Goal: Task Accomplishment & Management: Manage account settings

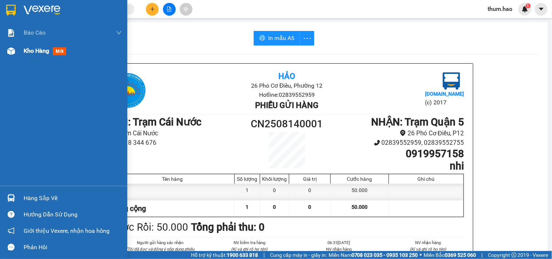
click at [42, 56] on div "Kho hàng mới" at bounding box center [73, 51] width 98 height 18
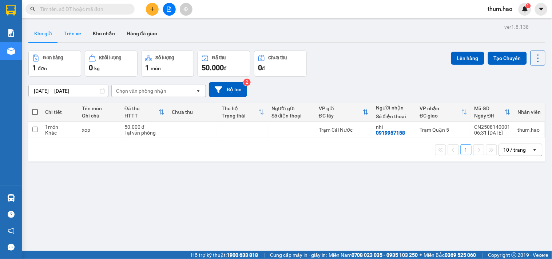
click at [62, 37] on button "Trên xe" at bounding box center [72, 33] width 29 height 17
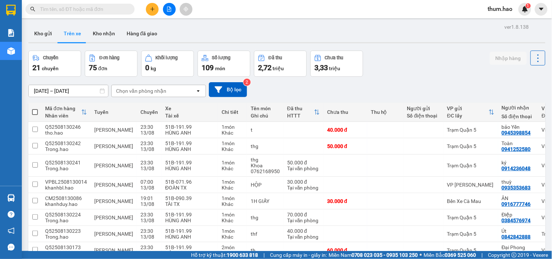
click at [168, 90] on div "Chọn văn phòng nhận" at bounding box center [154, 91] width 84 height 12
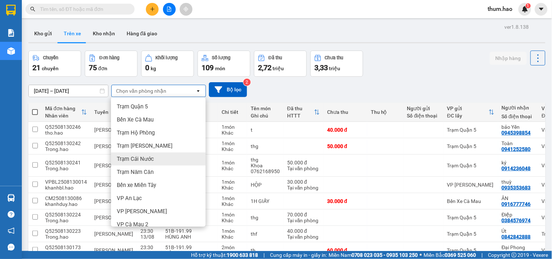
scroll to position [40, 0]
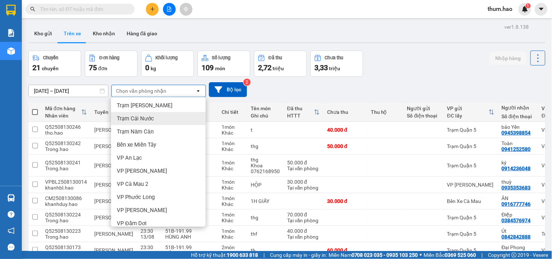
click at [155, 120] on div "Trạm Cái Nước" at bounding box center [158, 118] width 95 height 13
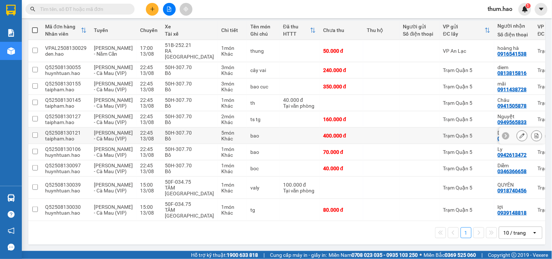
scroll to position [120, 0]
click at [417, 111] on td at bounding box center [420, 119] width 40 height 16
checkbox input "true"
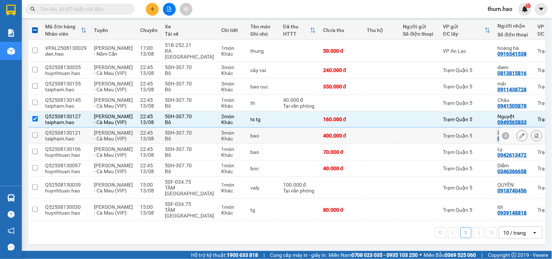
click at [440, 128] on td "Trạm Quận 5" at bounding box center [467, 136] width 55 height 16
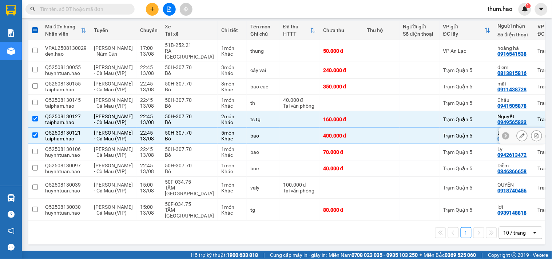
click at [440, 128] on td "Trạm Quận 5" at bounding box center [467, 136] width 55 height 16
checkbox input "false"
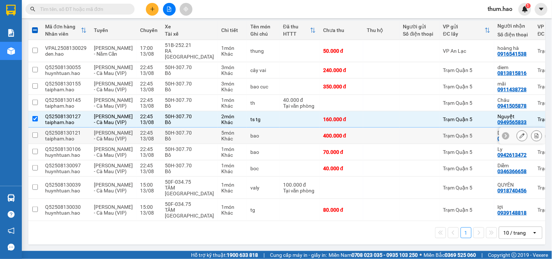
scroll to position [0, 0]
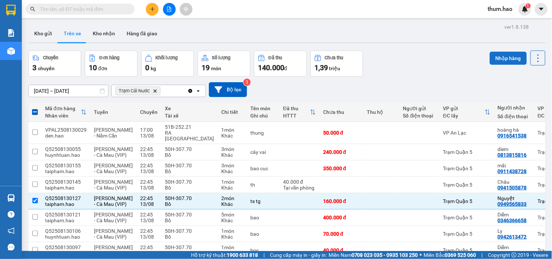
click at [499, 62] on button "Nhập hàng" at bounding box center [508, 58] width 37 height 13
checkbox input "false"
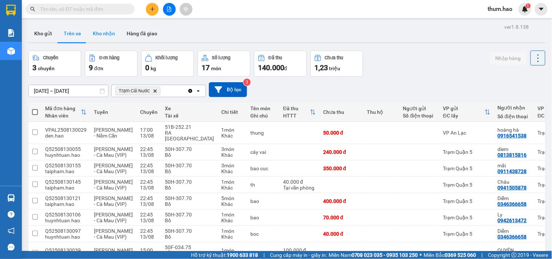
click at [104, 34] on button "Kho nhận" at bounding box center [104, 33] width 34 height 17
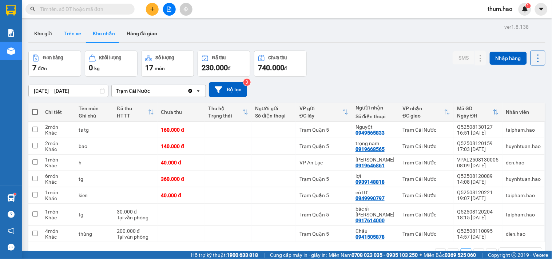
click at [66, 36] on button "Trên xe" at bounding box center [72, 33] width 29 height 17
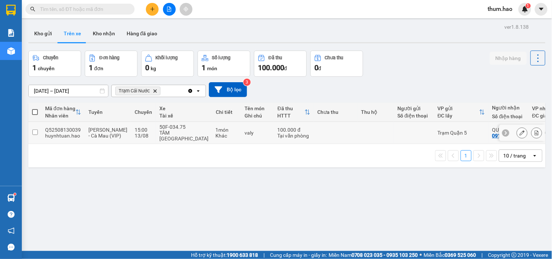
click at [493, 136] on div "0918740456" at bounding box center [507, 136] width 29 height 6
click at [453, 131] on div "Trạm Quận 5" at bounding box center [461, 133] width 47 height 6
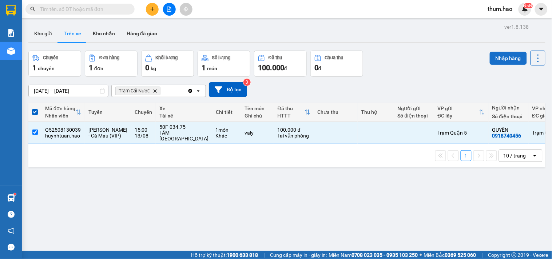
click at [492, 59] on button "Nhập hàng" at bounding box center [508, 58] width 37 height 13
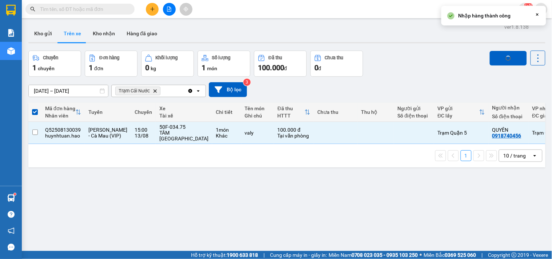
checkbox input "false"
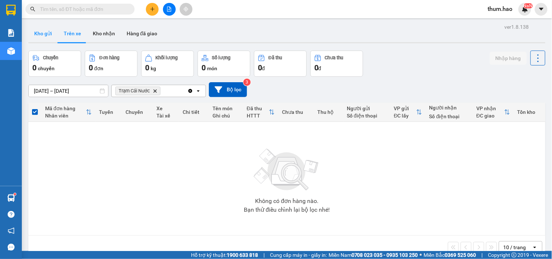
click at [37, 30] on button "Kho gửi" at bounding box center [42, 33] width 29 height 17
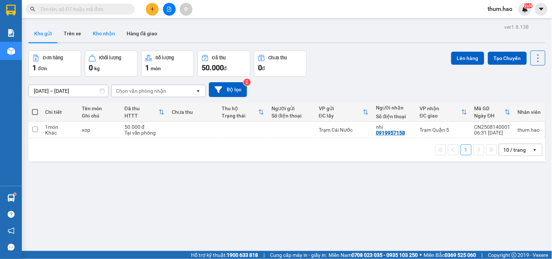
click at [99, 33] on button "Kho nhận" at bounding box center [104, 33] width 34 height 17
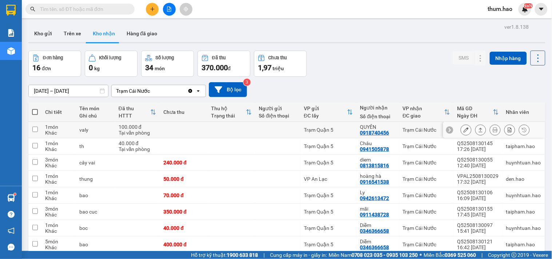
click at [478, 131] on button at bounding box center [481, 130] width 10 height 13
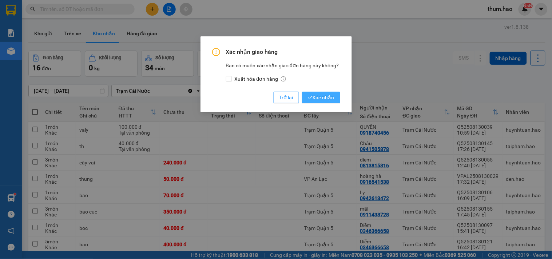
click at [324, 98] on span "Xác nhận" at bounding box center [321, 98] width 27 height 8
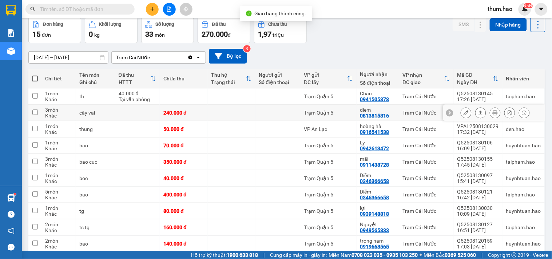
scroll to position [65, 0]
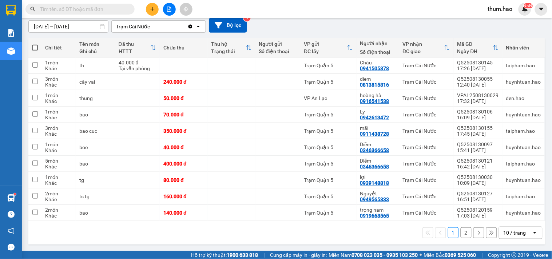
click at [532, 234] on icon "open" at bounding box center [535, 233] width 6 height 6
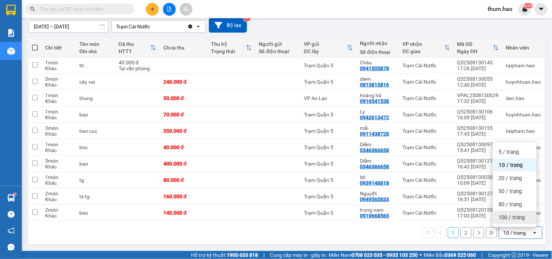
click at [517, 218] on span "100 / trang" at bounding box center [512, 217] width 26 height 7
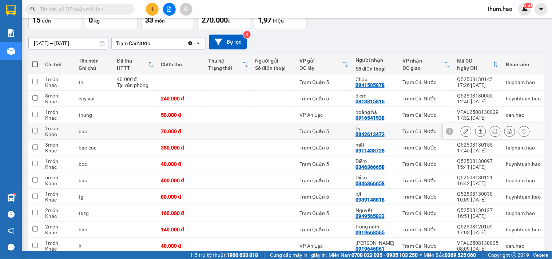
scroll to position [0, 0]
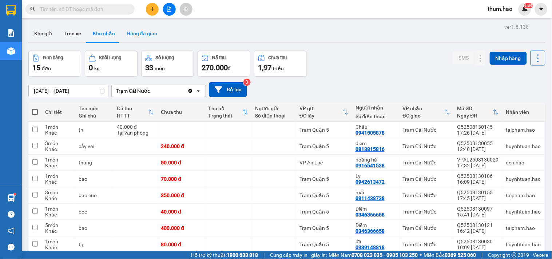
click at [121, 34] on button "Hàng đã giao" at bounding box center [142, 33] width 42 height 17
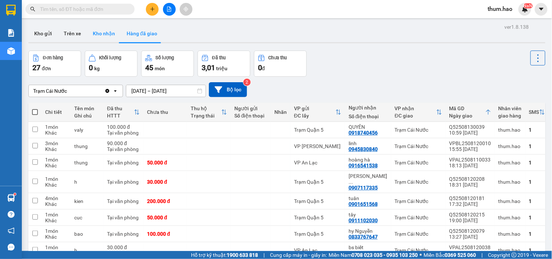
click at [100, 35] on button "Kho nhận" at bounding box center [104, 33] width 34 height 17
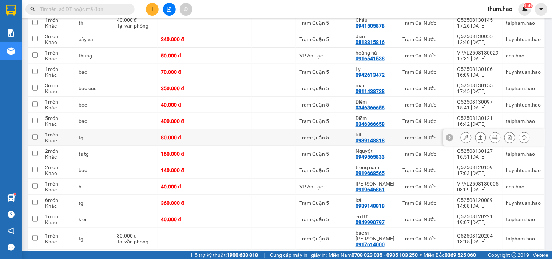
scroll to position [121, 0]
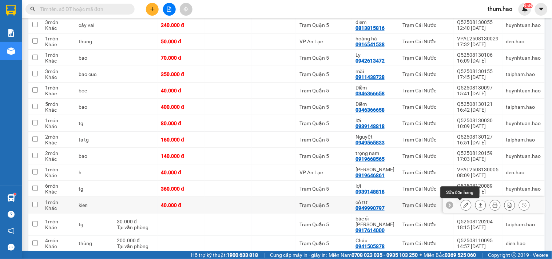
click at [464, 206] on icon at bounding box center [466, 205] width 5 height 5
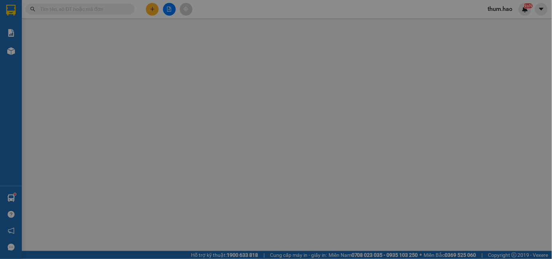
type input "0949990797"
type input "cô tư"
type input "40.000"
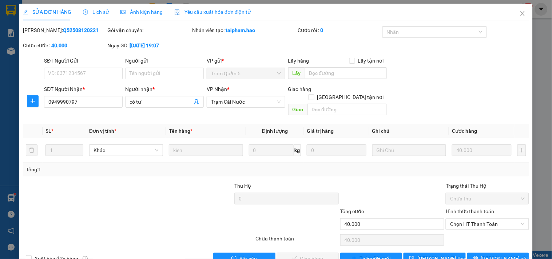
click at [150, 11] on span "Ảnh kiện hàng" at bounding box center [141, 12] width 42 height 6
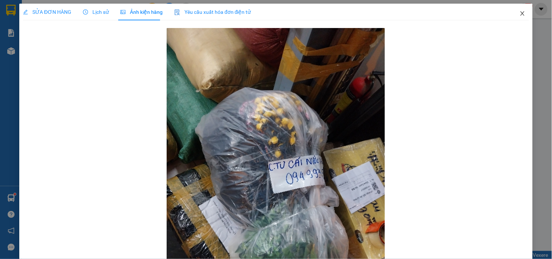
click at [520, 13] on icon "close" at bounding box center [523, 14] width 6 height 6
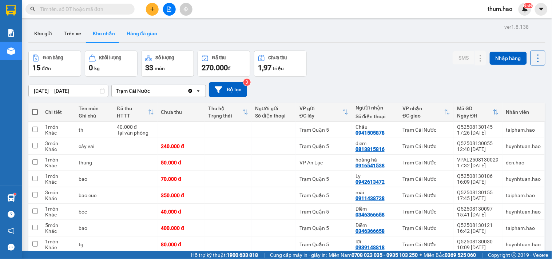
click at [138, 40] on button "Hàng đã giao" at bounding box center [142, 33] width 42 height 17
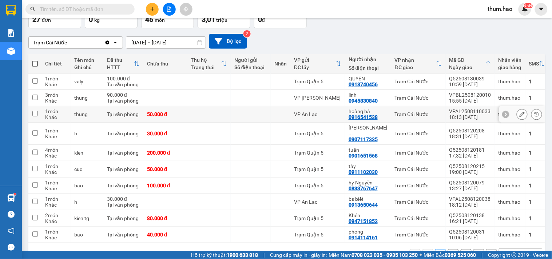
scroll to position [68, 0]
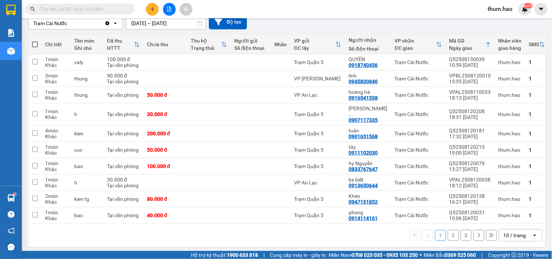
click at [507, 234] on div "10 / trang" at bounding box center [515, 235] width 23 height 7
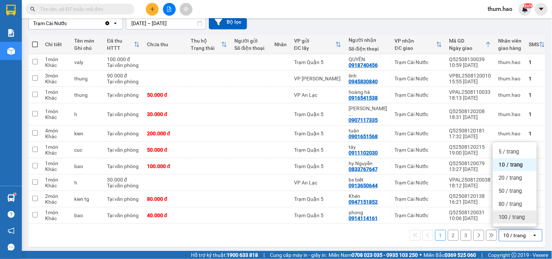
click at [499, 216] on span "100 / trang" at bounding box center [512, 217] width 26 height 7
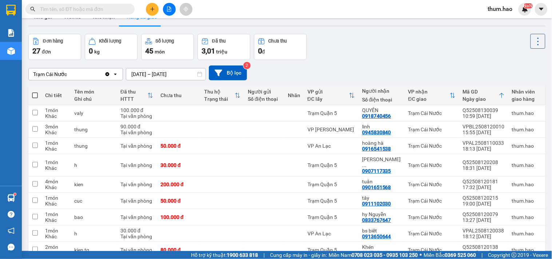
scroll to position [0, 0]
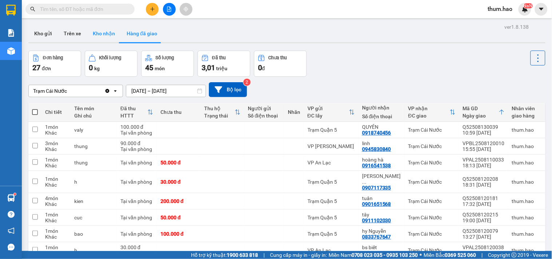
click at [98, 35] on button "Kho nhận" at bounding box center [104, 33] width 34 height 17
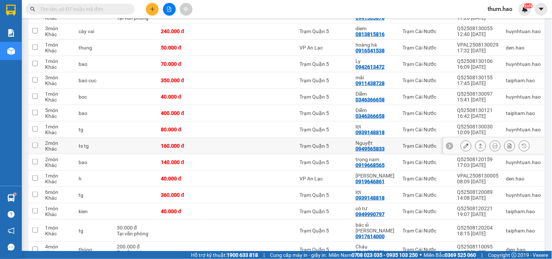
scroll to position [121, 0]
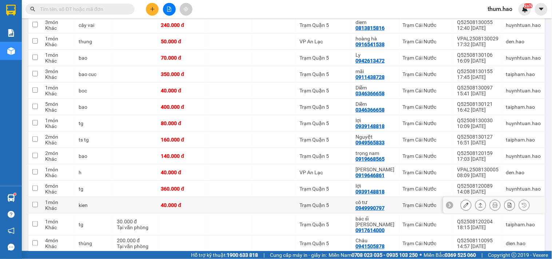
click at [336, 201] on td "Trạm Quận 5" at bounding box center [324, 205] width 56 height 16
checkbox input "true"
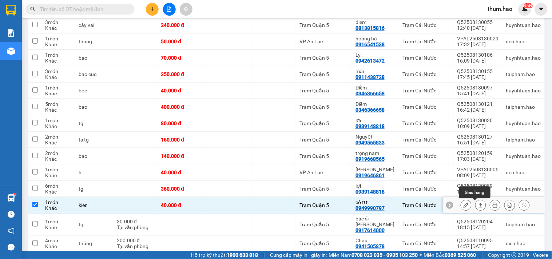
click at [478, 206] on icon at bounding box center [480, 205] width 5 height 5
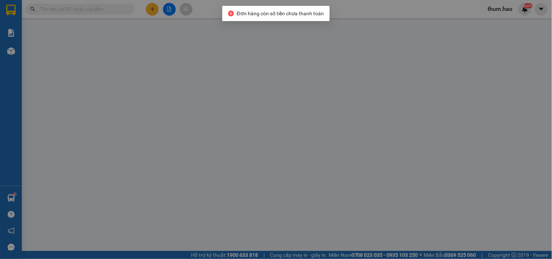
type input "0949990797"
type input "cô tư"
type input "40.000"
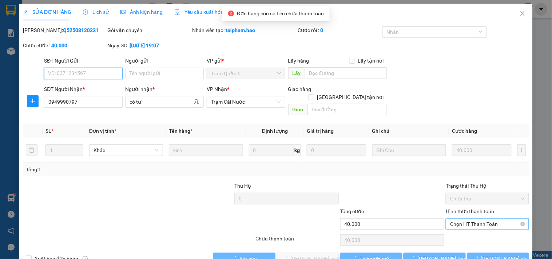
click at [461, 221] on span "Chọn HT Thanh Toán" at bounding box center [487, 224] width 74 height 11
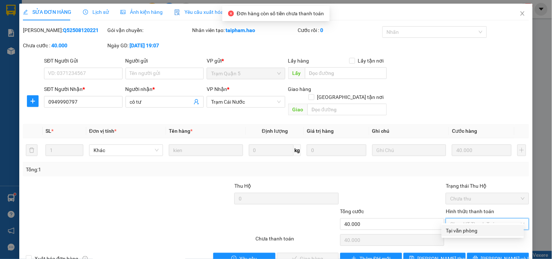
click at [459, 229] on div "Tại văn phòng" at bounding box center [483, 231] width 74 height 8
type input "0"
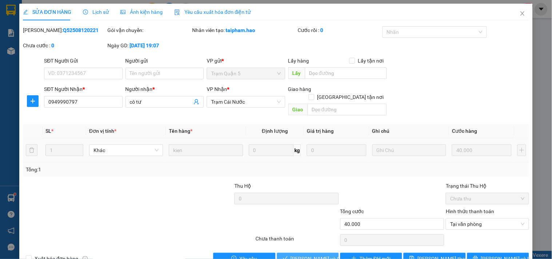
drag, startPoint x: 311, startPoint y: 251, endPoint x: 412, endPoint y: 147, distance: 145.5
click at [410, 149] on div "Total Paid Fee 0 Total UnPaid Fee 40.000 Cash Collection Total Fee Mã ĐH: Q5250…" at bounding box center [276, 145] width 506 height 238
click at [520, 13] on icon "close" at bounding box center [523, 14] width 6 height 6
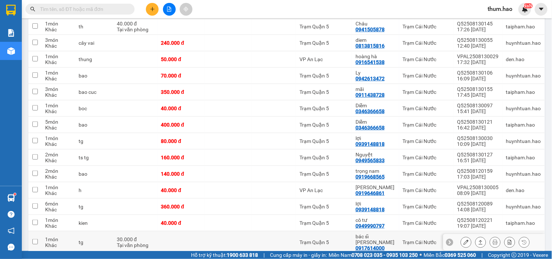
scroll to position [26, 0]
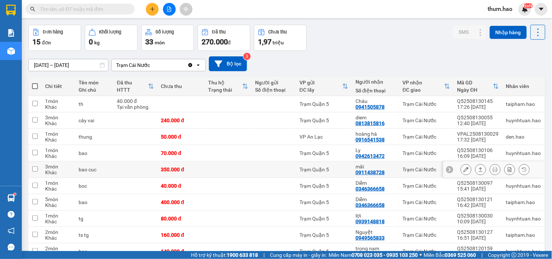
click at [184, 170] on div "350.000 đ" at bounding box center [181, 170] width 40 height 6
checkbox input "true"
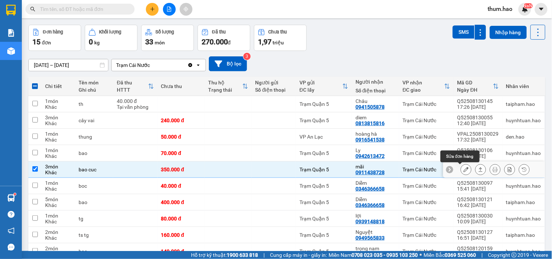
click at [463, 173] on button at bounding box center [466, 169] width 10 height 13
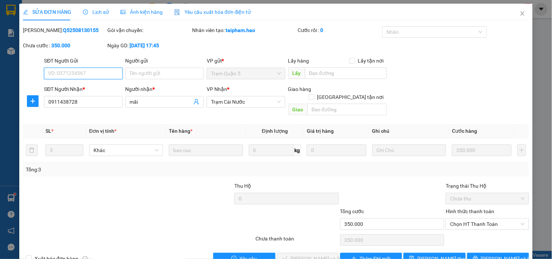
type input "0911438728"
type input "mãi"
type input "350.000"
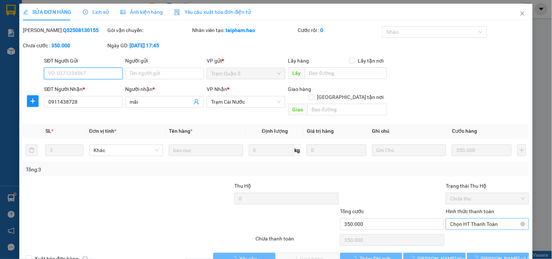
click at [498, 219] on span "Chọn HT Thanh Toán" at bounding box center [487, 224] width 74 height 11
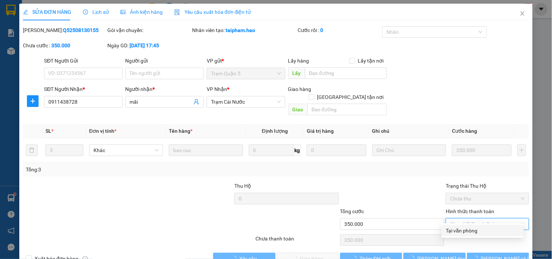
click at [482, 229] on div "Tại văn phòng" at bounding box center [483, 231] width 74 height 8
type input "0"
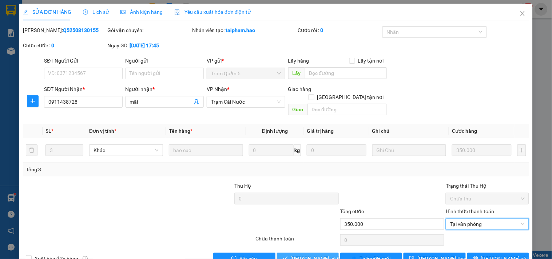
click at [310, 255] on span "[PERSON_NAME] và Giao hàng" at bounding box center [326, 259] width 70 height 8
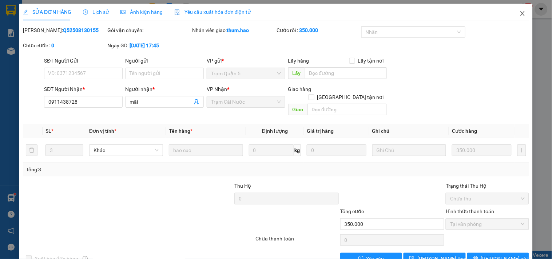
click at [520, 13] on icon "close" at bounding box center [523, 14] width 6 height 6
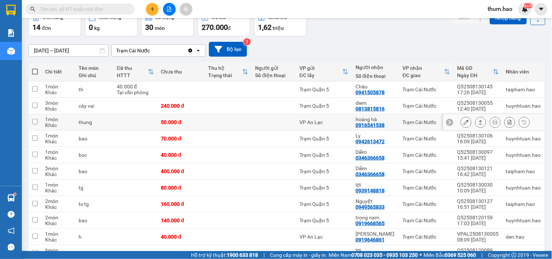
scroll to position [121, 0]
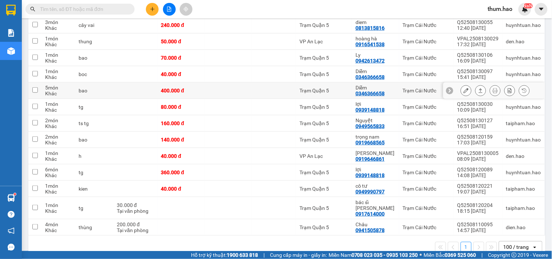
click at [329, 88] on div "Trạm Quận 5" at bounding box center [324, 91] width 49 height 6
checkbox input "true"
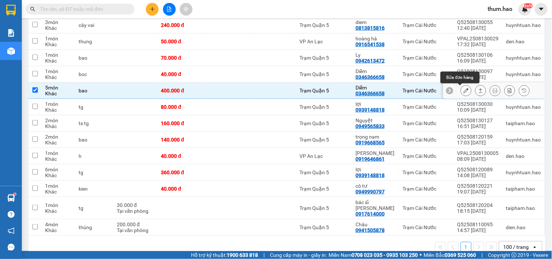
click at [464, 91] on icon at bounding box center [466, 90] width 5 height 5
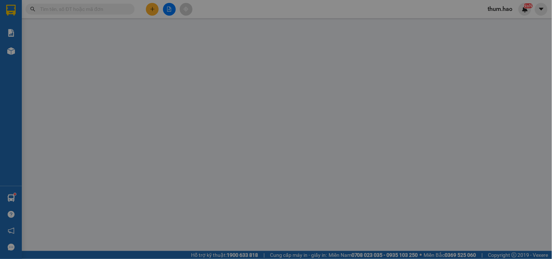
type input "0346366658"
type input "Diễm"
type input "400.000"
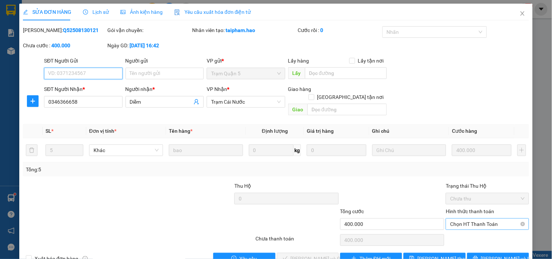
click at [454, 219] on span "Chọn HT Thanh Toán" at bounding box center [487, 224] width 74 height 11
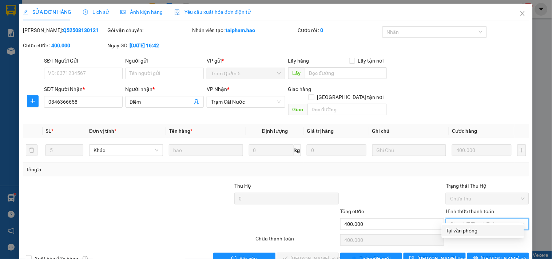
click at [462, 234] on div "Tại văn phòng" at bounding box center [483, 231] width 74 height 8
type input "0"
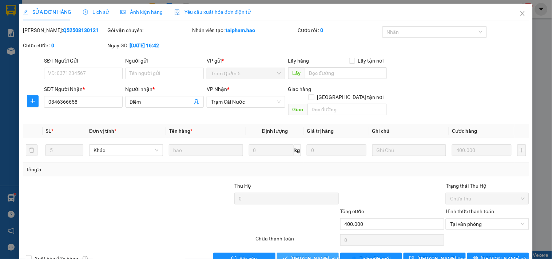
click at [308, 255] on span "[PERSON_NAME] và Giao hàng" at bounding box center [326, 259] width 70 height 8
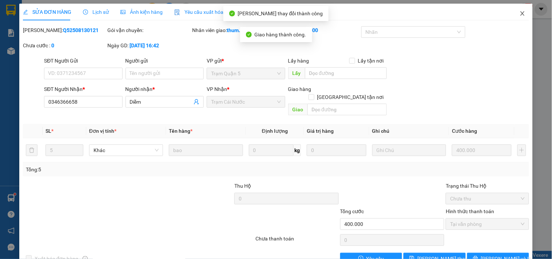
click at [520, 13] on icon "close" at bounding box center [523, 14] width 6 height 6
